Goal: Check status

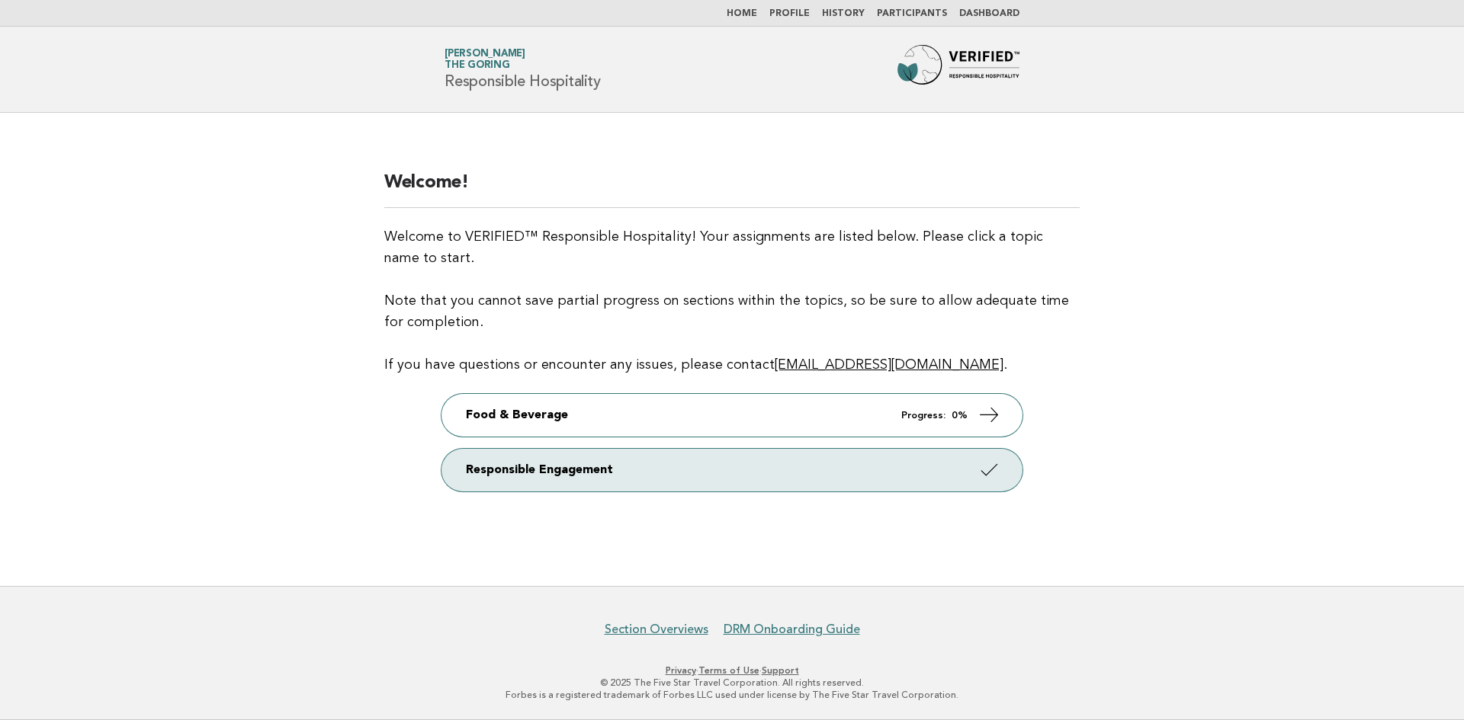
click at [967, 18] on link "Dashboard" at bounding box center [989, 13] width 60 height 9
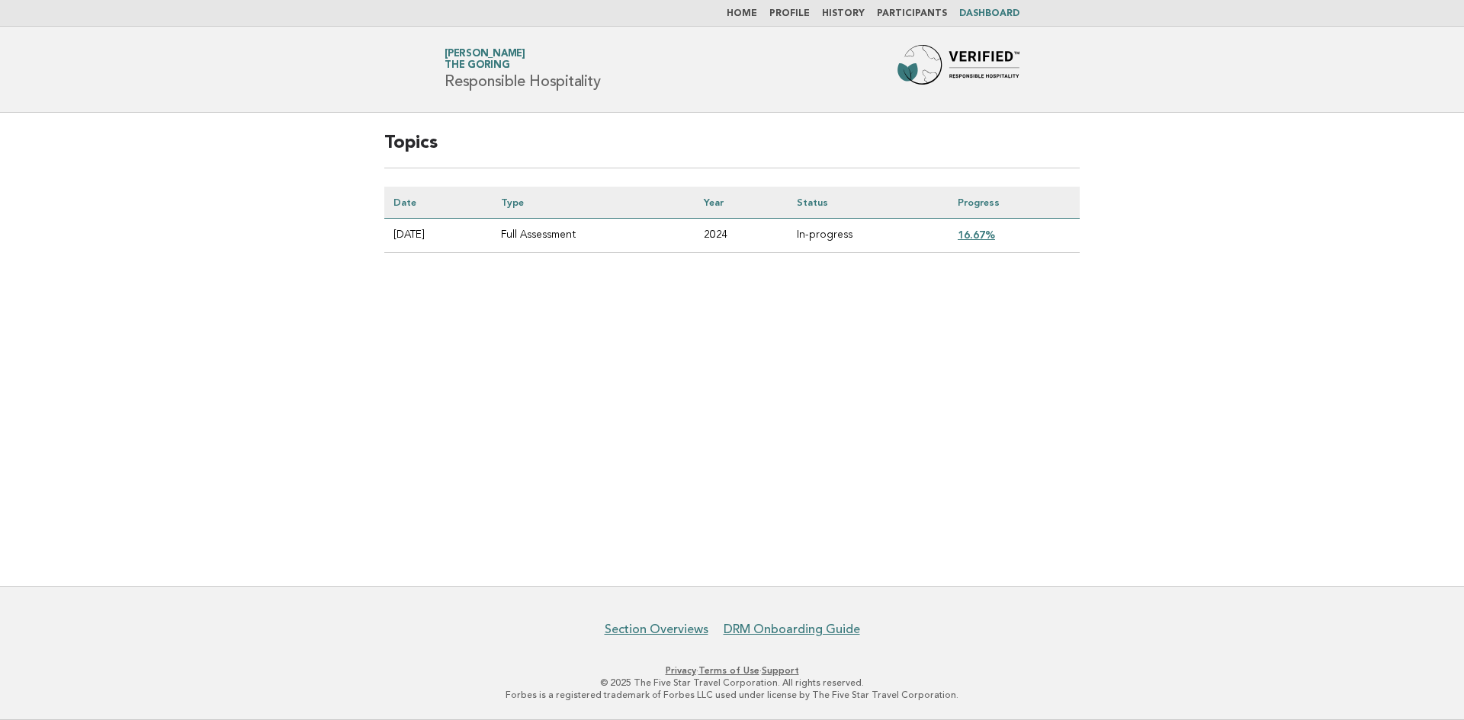
click at [980, 232] on link "16.67%" at bounding box center [975, 235] width 37 height 12
